Goal: Navigation & Orientation: Find specific page/section

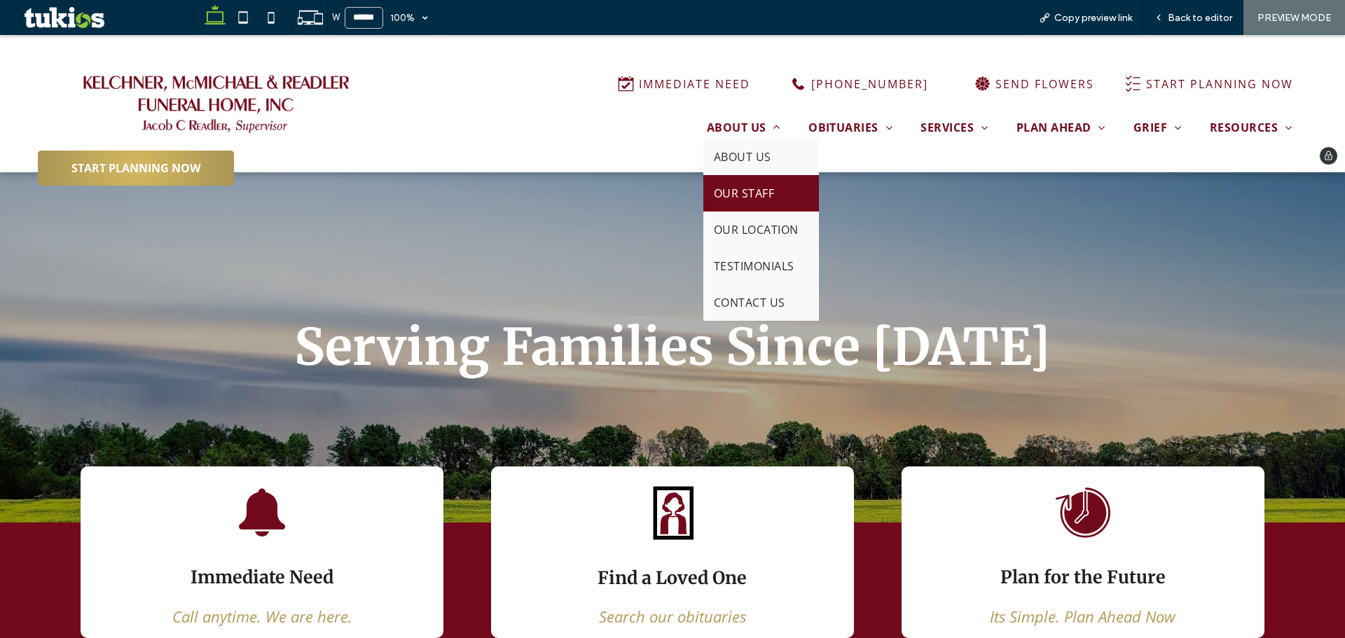
click at [733, 190] on span "OUR STAFF" at bounding box center [744, 193] width 60 height 15
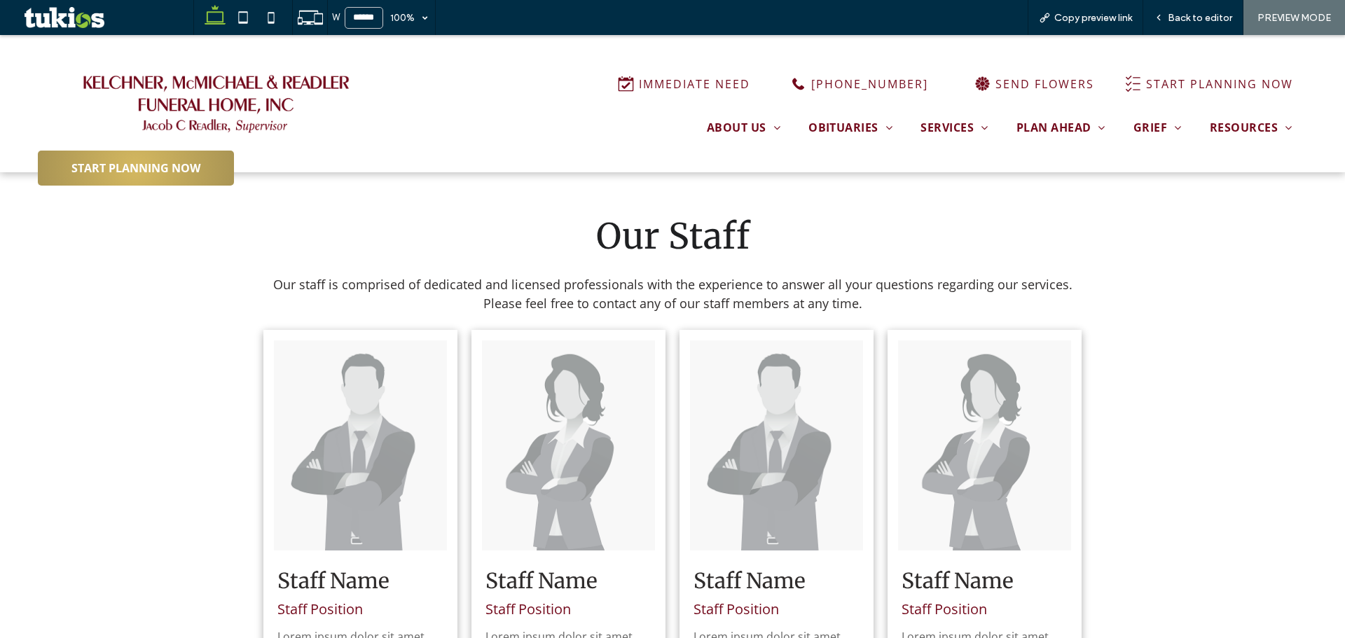
scroll to position [420, 0]
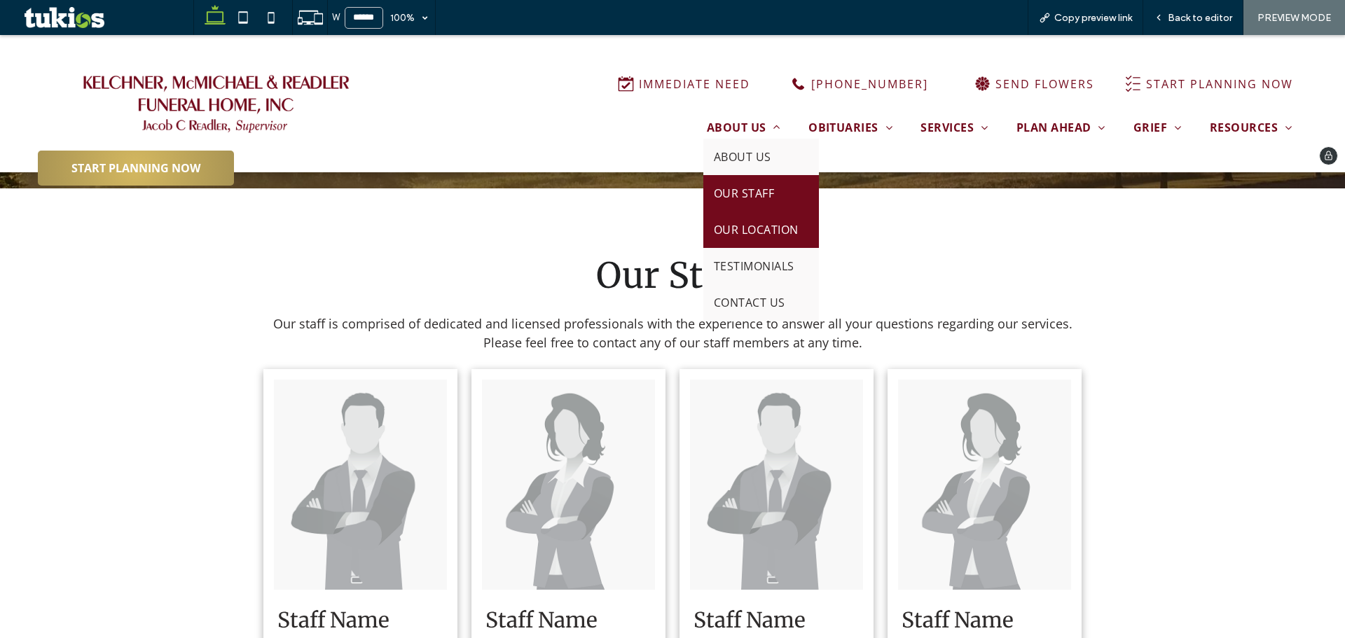
click at [741, 235] on span "OUR LOCATION" at bounding box center [756, 229] width 85 height 15
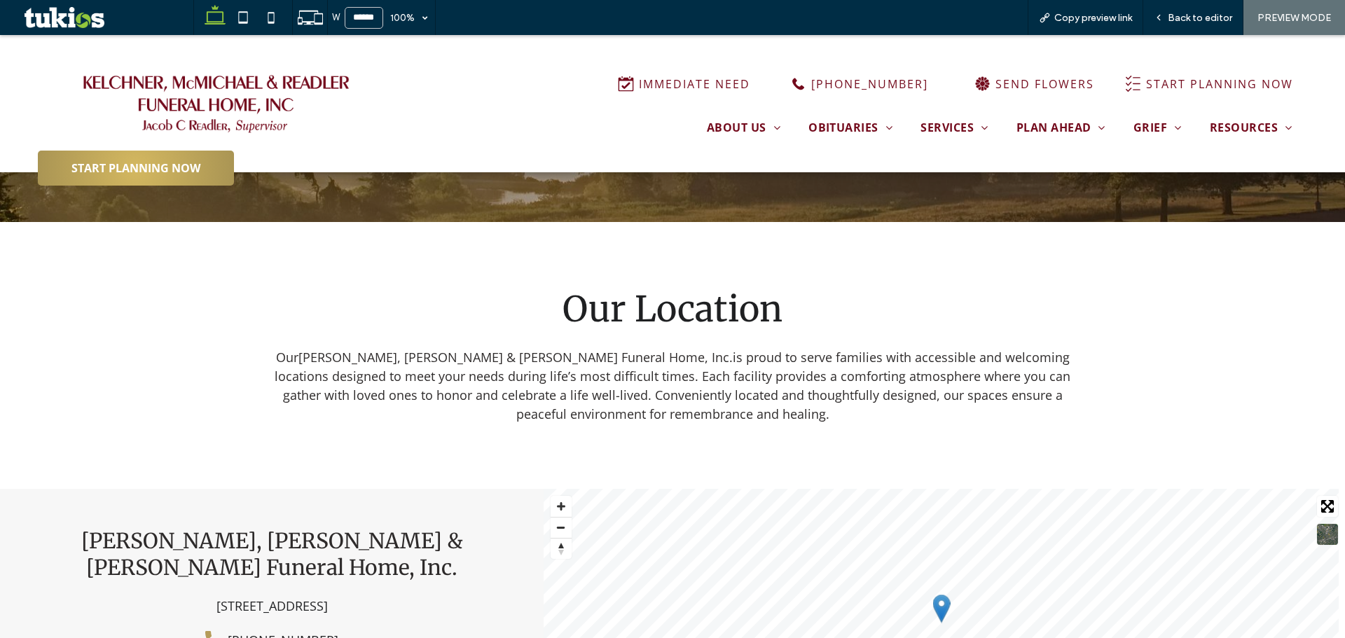
scroll to position [420, 0]
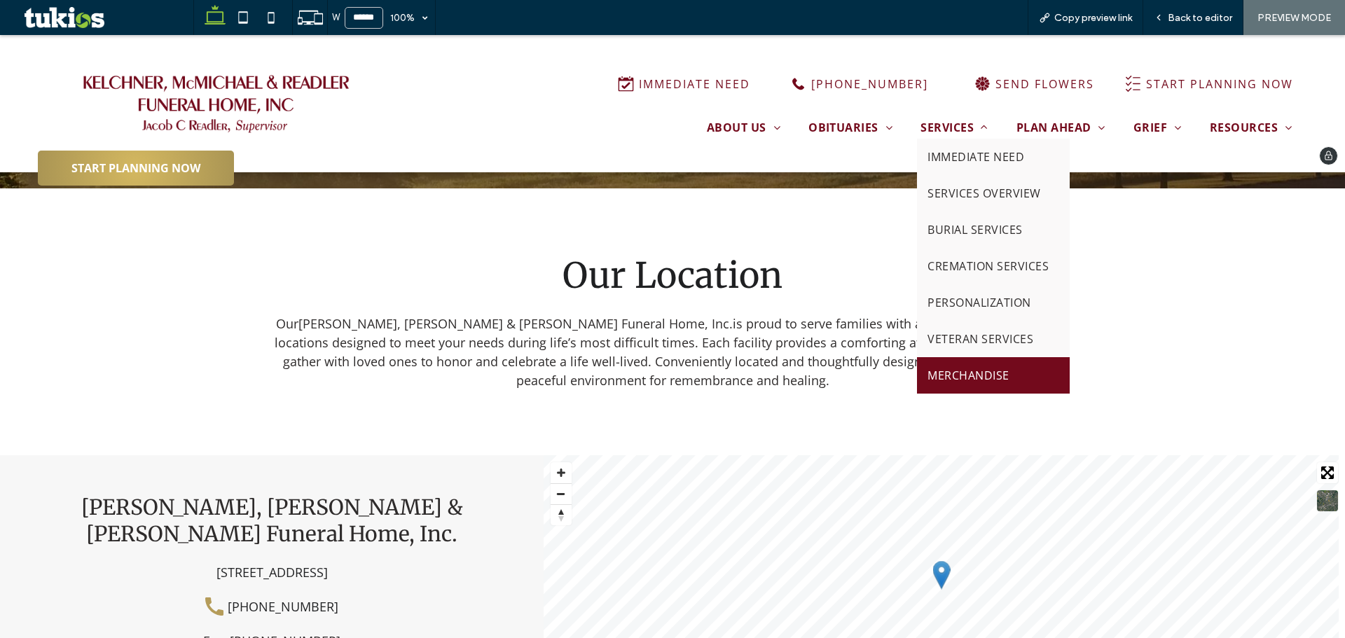
click at [945, 369] on span "MERCHANDISE" at bounding box center [967, 375] width 81 height 15
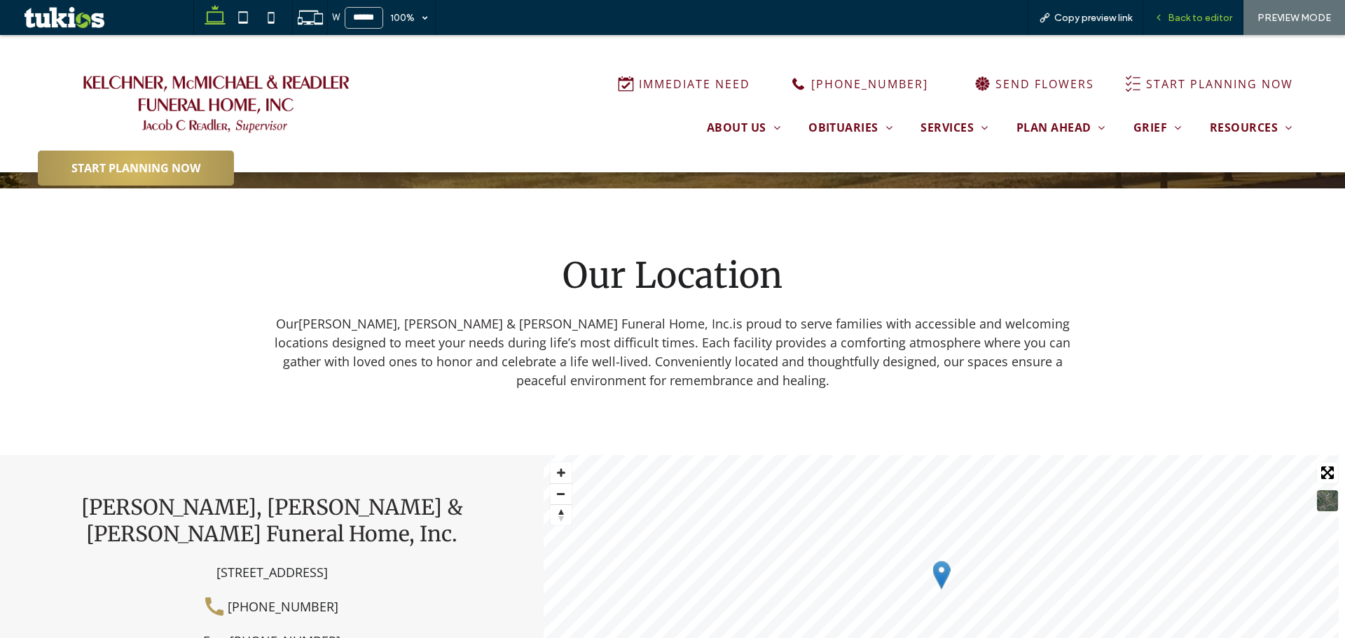
click at [1203, 21] on span "Back to editor" at bounding box center [1199, 18] width 64 height 12
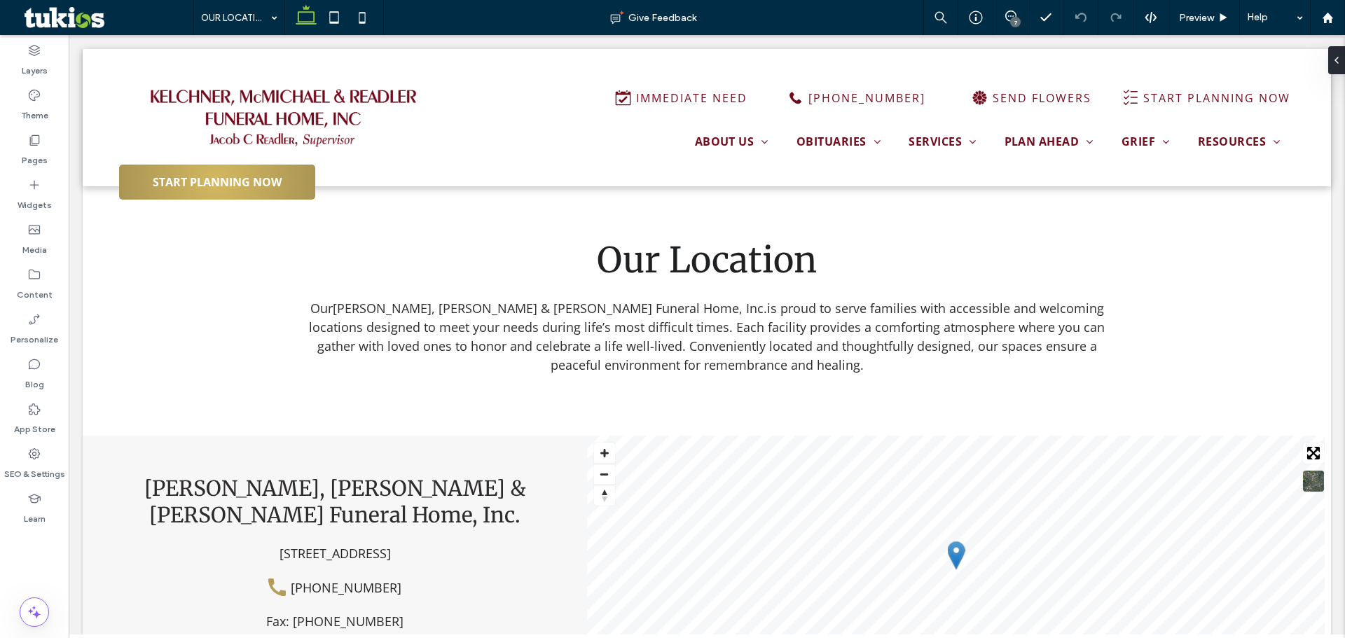
click at [1014, 22] on div "7" at bounding box center [1015, 22] width 11 height 11
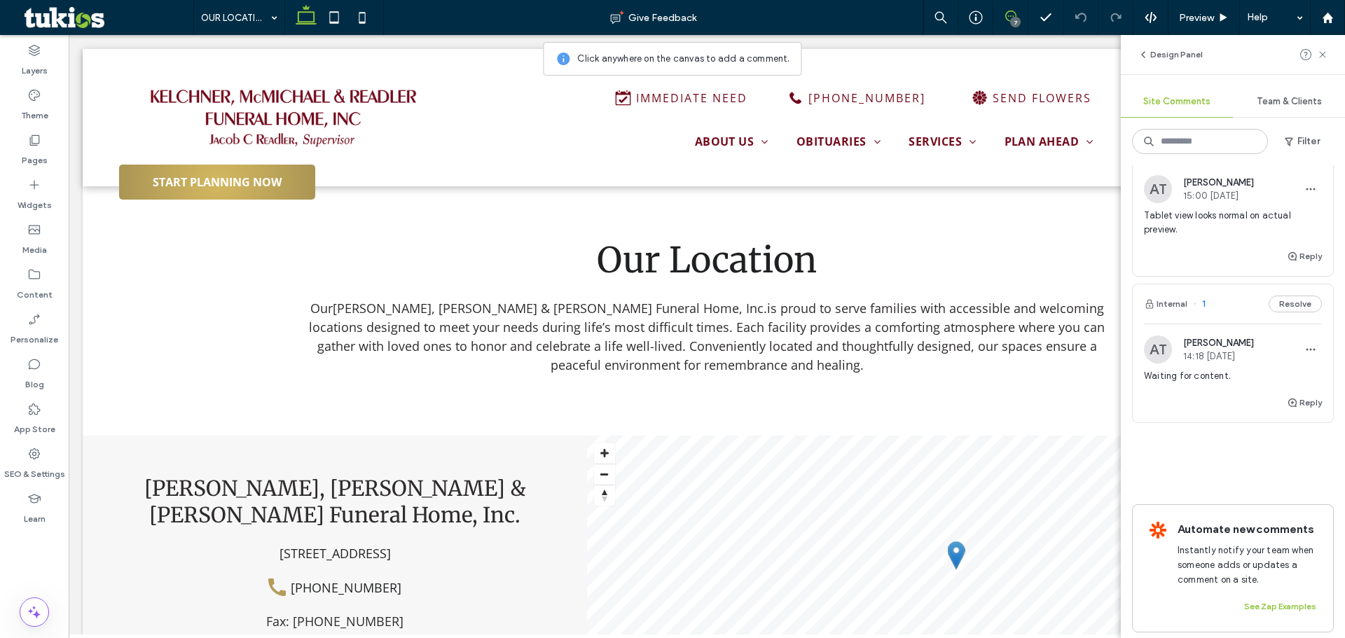
scroll to position [1186, 0]
click at [1165, 391] on div "Reply" at bounding box center [1232, 403] width 200 height 28
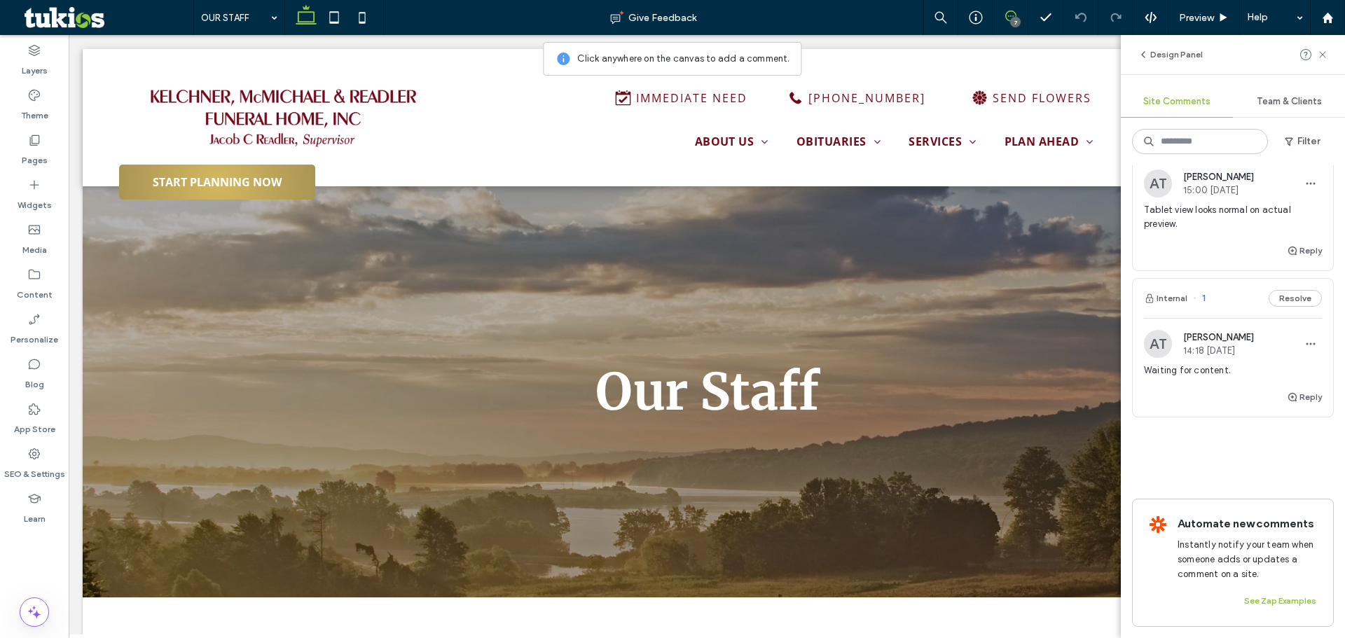
scroll to position [0, 0]
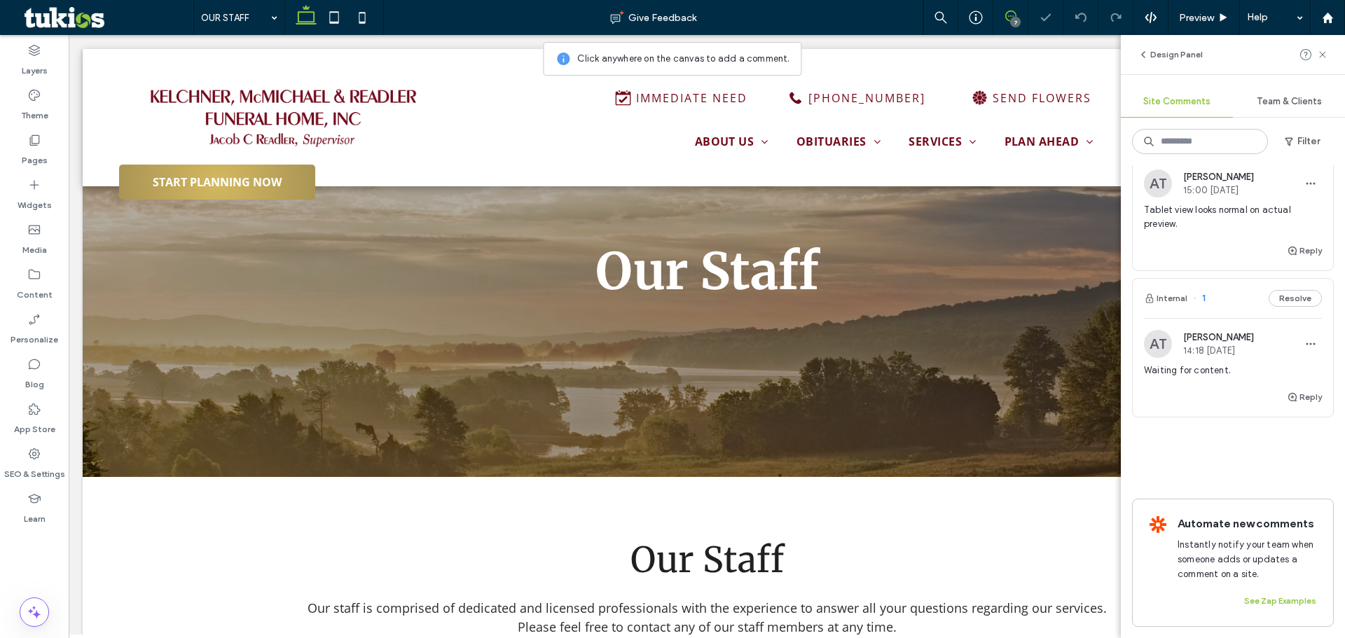
scroll to position [595, 0]
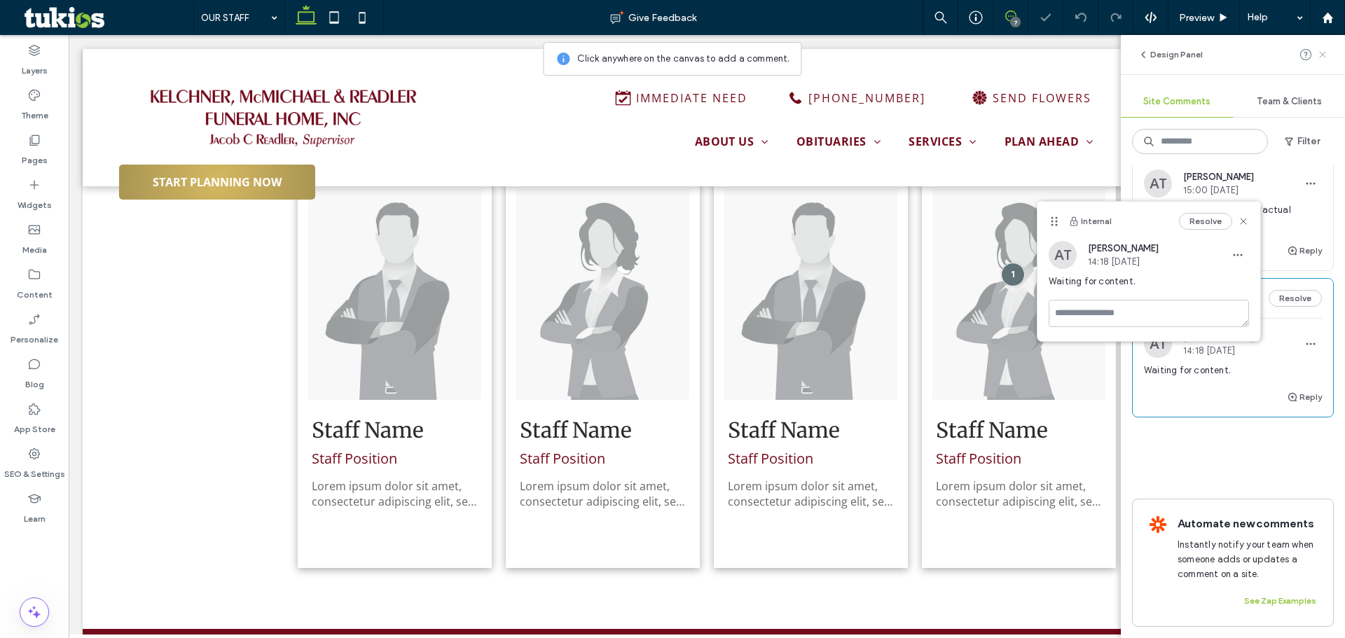
click at [1318, 52] on icon at bounding box center [1322, 54] width 11 height 11
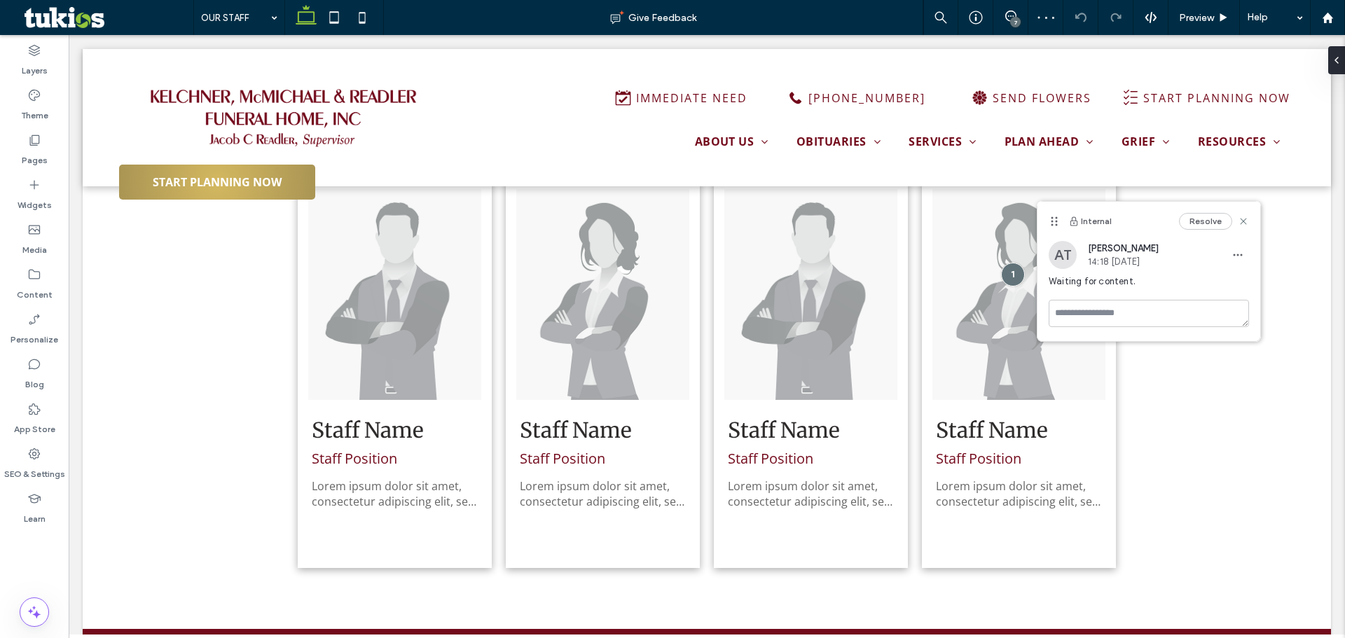
scroll to position [0, 0]
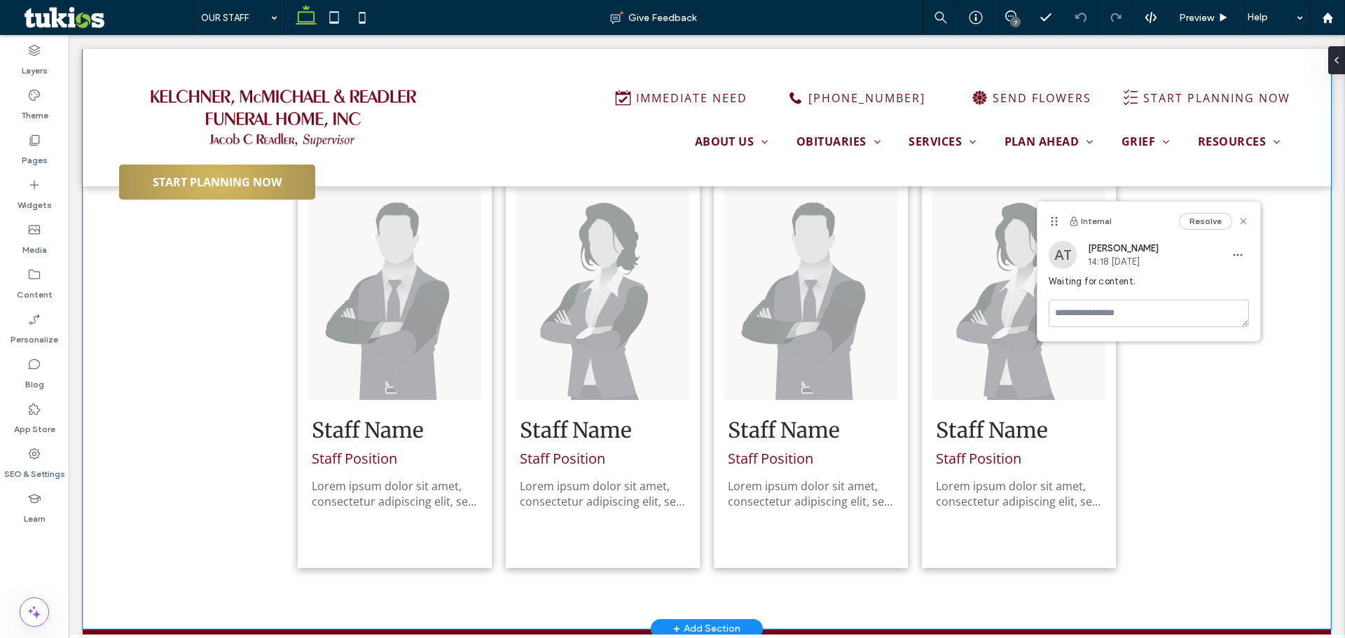
click at [1218, 390] on div "Our Staff Our staff is comprised of dedicated and licensed professionals with t…" at bounding box center [707, 315] width 1248 height 627
